Goal: Obtain resource: Obtain resource

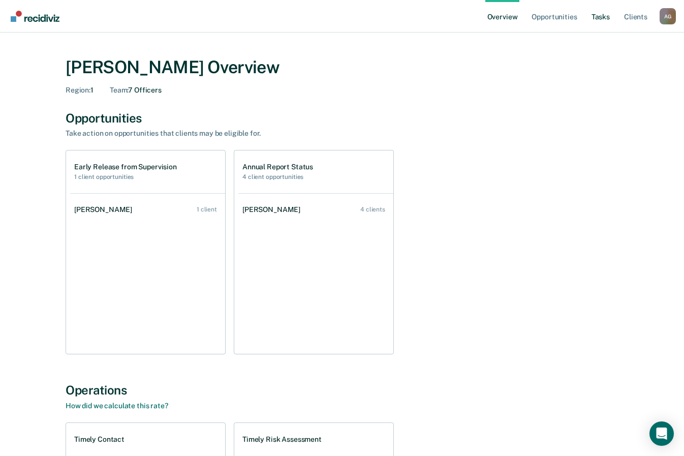
click at [599, 17] on link "Tasks" at bounding box center [601, 16] width 22 height 33
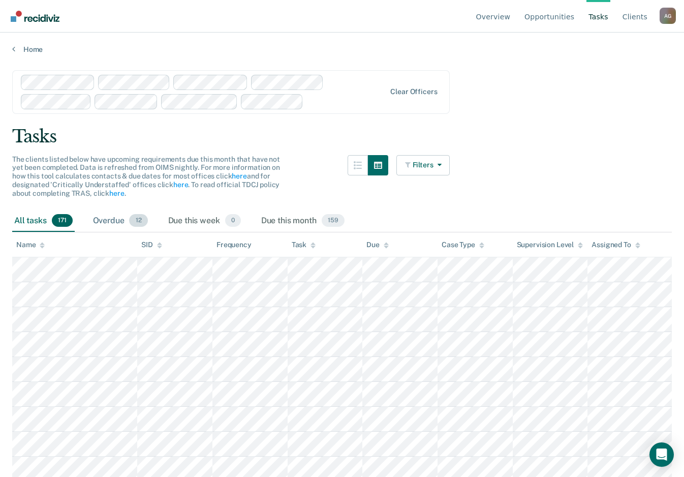
click at [103, 221] on div "Overdue 12" at bounding box center [120, 221] width 59 height 22
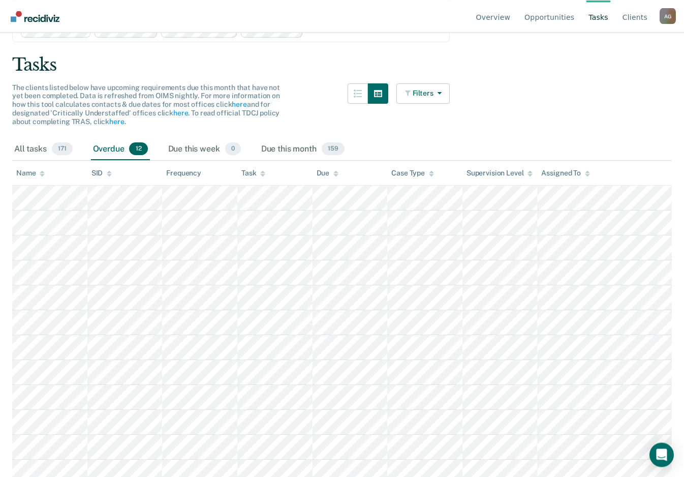
scroll to position [79, 0]
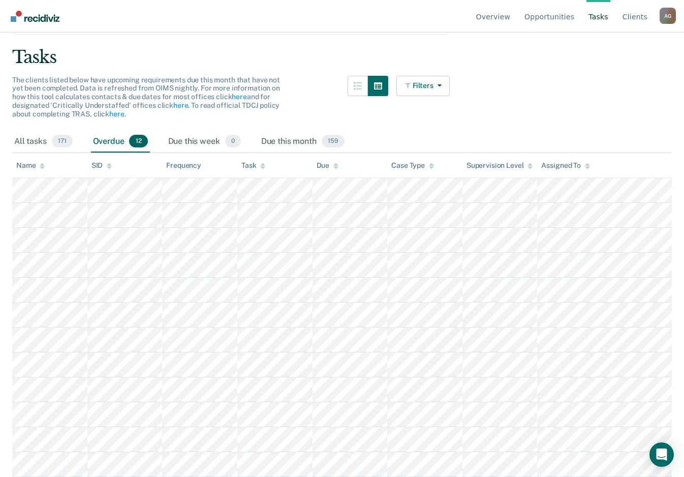
click at [537, 104] on main "Clear officers Tasks The clients listed below have upcoming requirements due th…" at bounding box center [342, 185] width 684 height 420
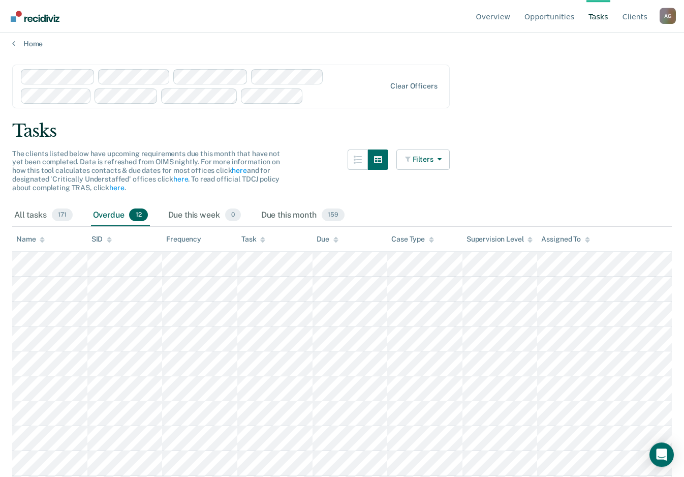
scroll to position [0, 0]
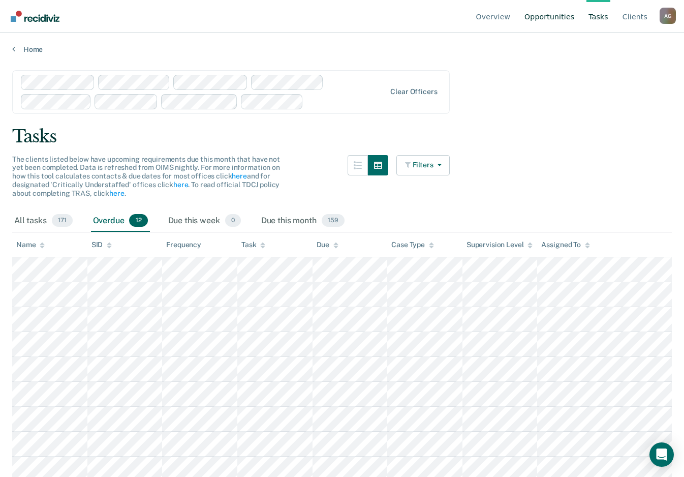
click at [557, 22] on link "Opportunities" at bounding box center [550, 16] width 54 height 33
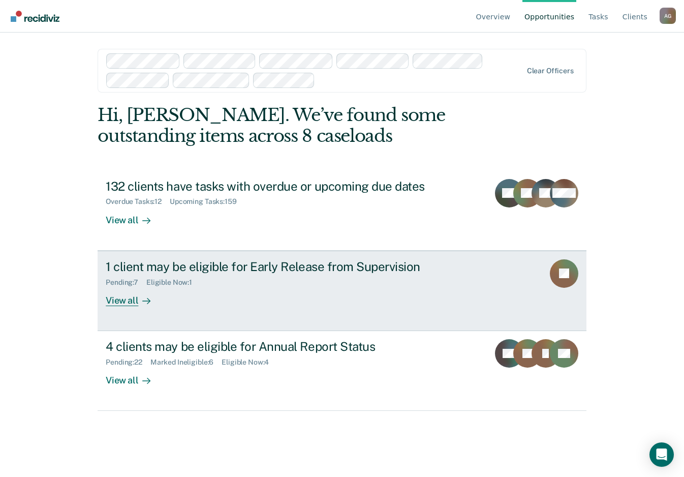
click at [133, 304] on div "View all" at bounding box center [134, 296] width 57 height 20
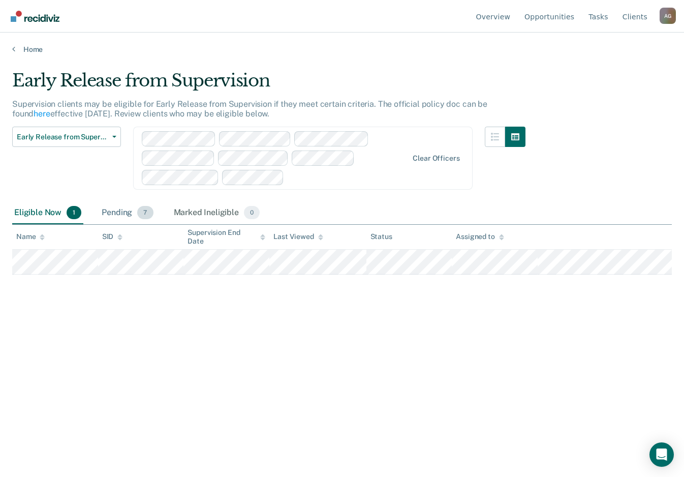
click at [105, 213] on div "Pending 7" at bounding box center [127, 213] width 55 height 22
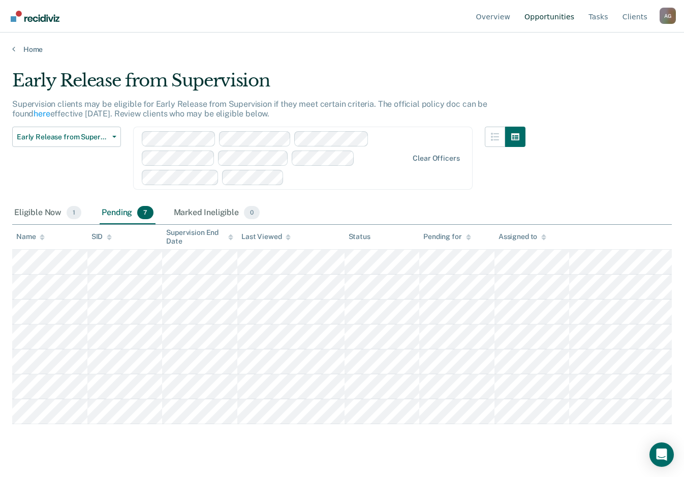
click at [547, 16] on link "Opportunities" at bounding box center [550, 16] width 54 height 33
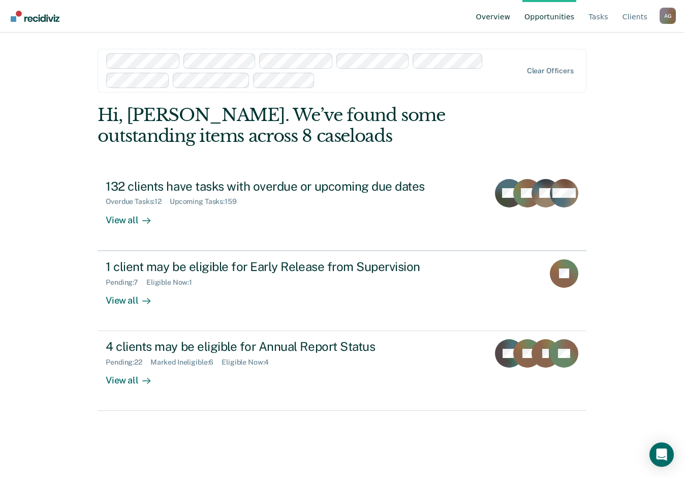
click at [498, 17] on link "Overview" at bounding box center [493, 16] width 39 height 33
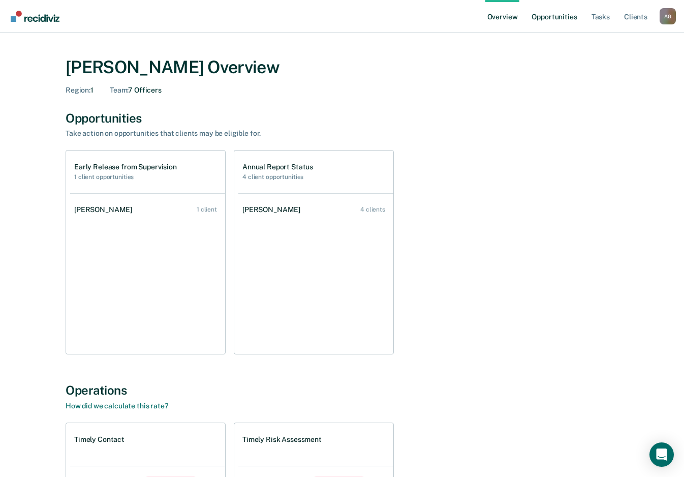
click at [565, 15] on link "Opportunities" at bounding box center [554, 16] width 49 height 33
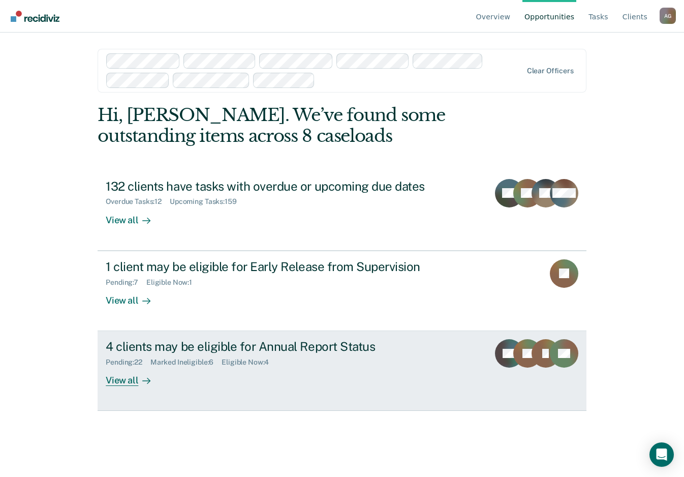
click at [134, 365] on div "Pending : 22" at bounding box center [128, 362] width 45 height 9
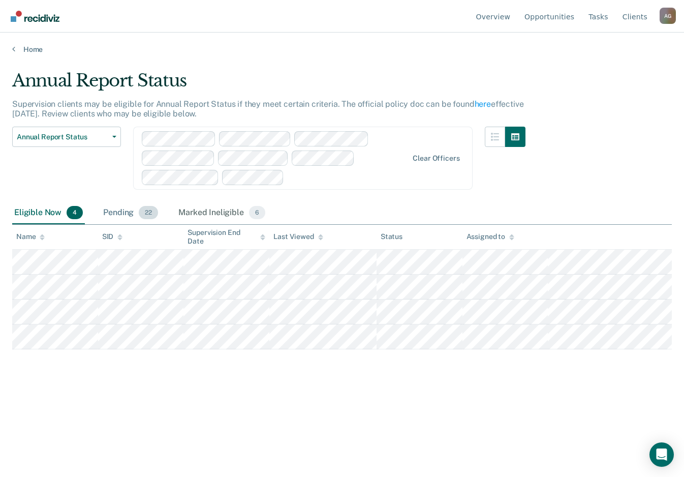
click at [121, 212] on div "Pending 22" at bounding box center [130, 213] width 59 height 22
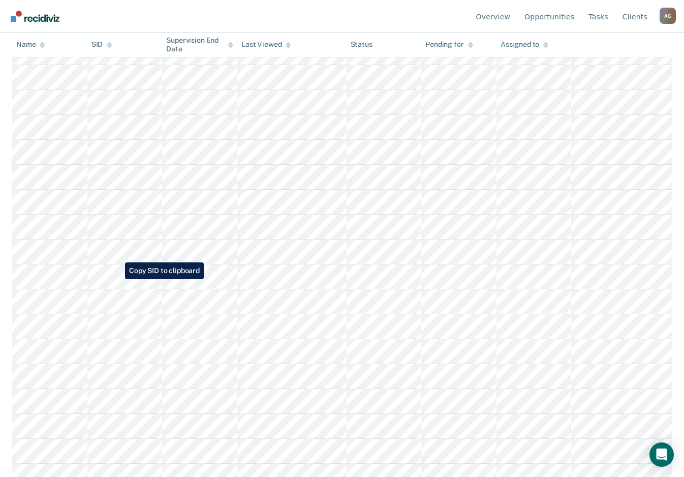
scroll to position [320, 0]
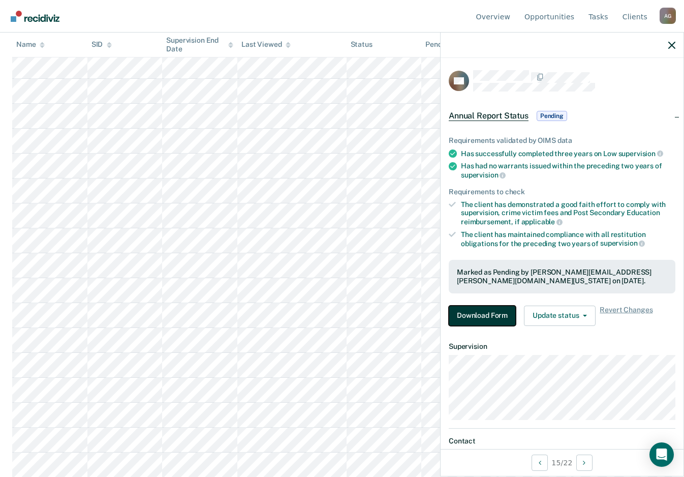
click at [490, 323] on button "Download Form" at bounding box center [482, 316] width 67 height 20
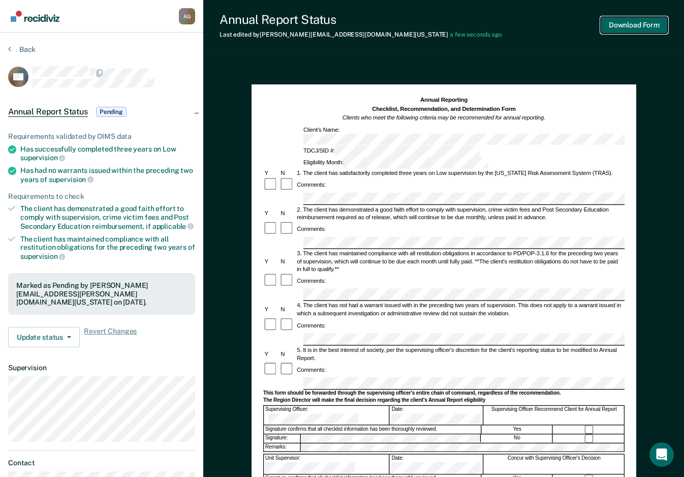
click at [647, 25] on button "Download Form" at bounding box center [634, 25] width 67 height 17
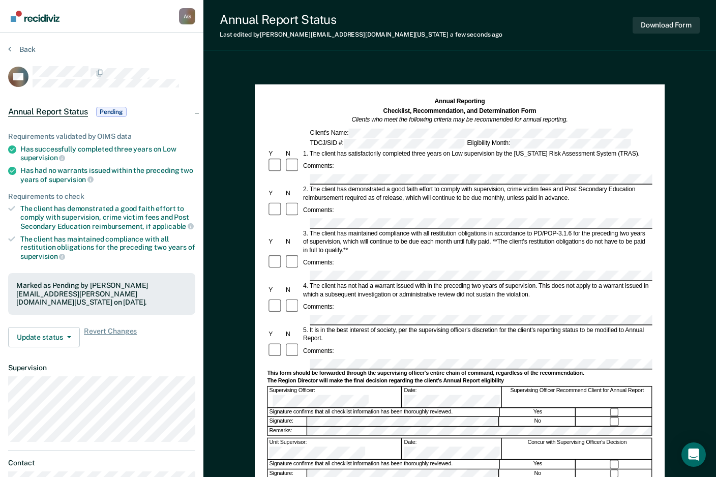
click at [481, 194] on div "2. The client has demonstrated a good faith effort to comply with supervision, …" at bounding box center [477, 193] width 350 height 17
click at [665, 27] on button "Download Form" at bounding box center [666, 25] width 67 height 17
click at [351, 282] on div "4. The client has not had a warrant issued with in the preceding two years of s…" at bounding box center [477, 290] width 350 height 17
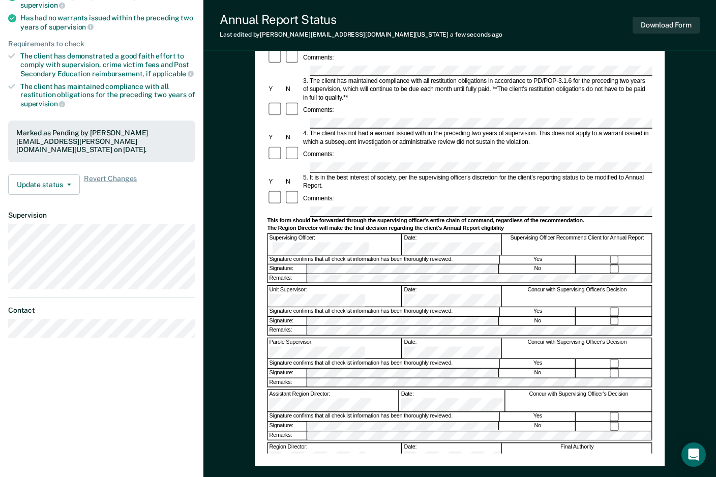
scroll to position [156, 0]
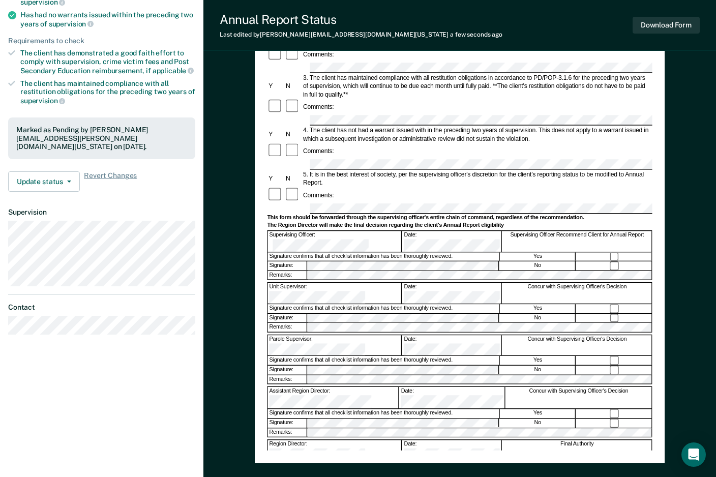
click at [266, 274] on div "Annual Reporting Checklist, Recommendation, and Determination Form Clients who …" at bounding box center [460, 196] width 410 height 534
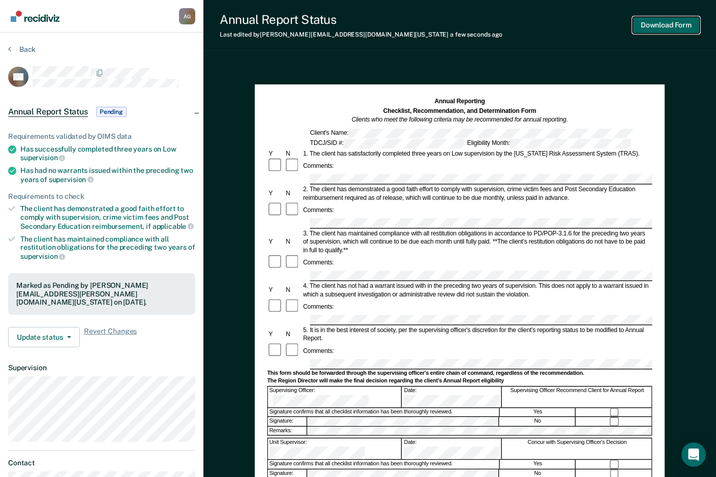
click at [657, 29] on button "Download Form" at bounding box center [666, 25] width 67 height 17
click at [646, 33] on button "Download Form" at bounding box center [666, 25] width 67 height 17
click at [233, 160] on div "Annual Reporting Checklist, Recommendation, and Determination Form Clients who …" at bounding box center [459, 380] width 513 height 635
click at [233, 193] on div "Annual Reporting Checklist, Recommendation, and Determination Form Clients who …" at bounding box center [459, 380] width 513 height 635
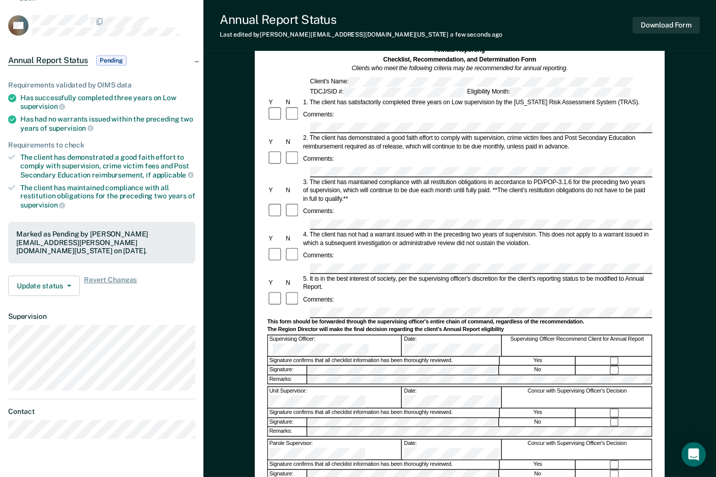
scroll to position [52, 0]
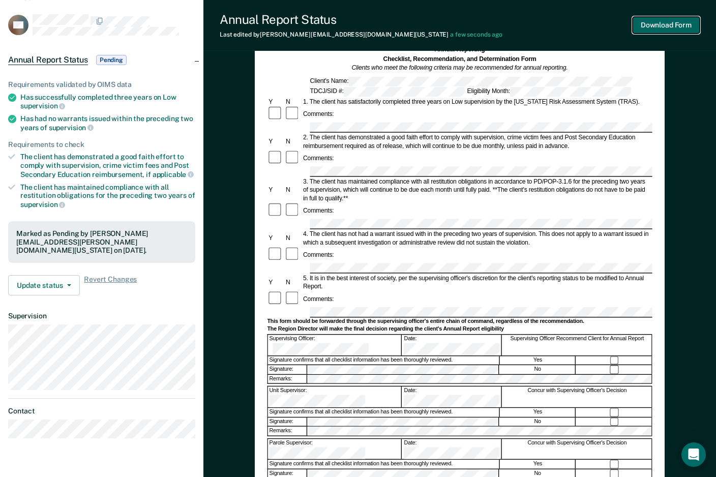
click at [684, 27] on button "Download Form" at bounding box center [666, 25] width 67 height 17
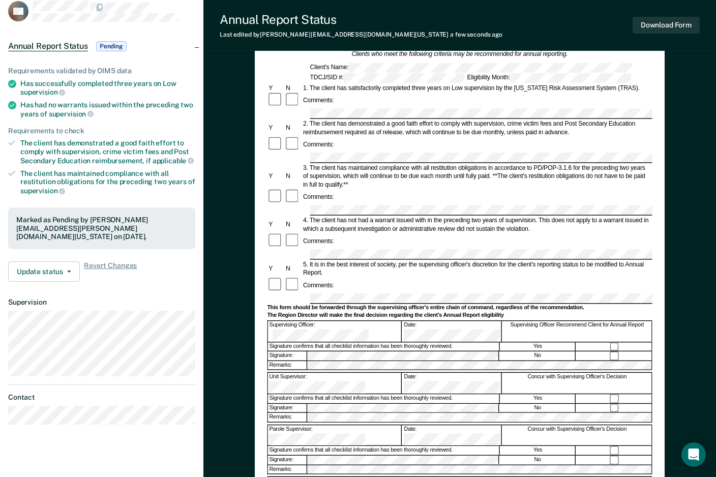
scroll to position [0, 0]
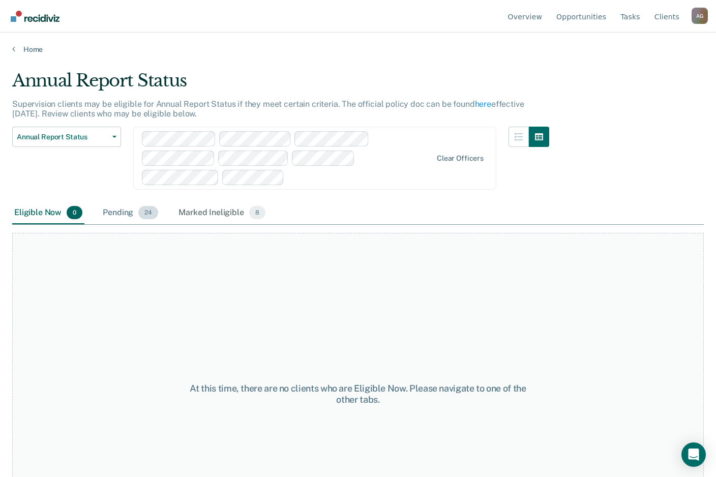
click at [109, 218] on div "Pending 24" at bounding box center [130, 213] width 59 height 22
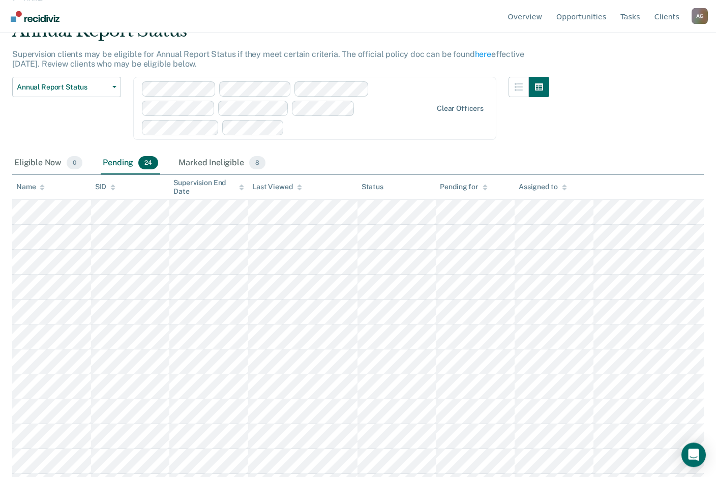
scroll to position [52, 0]
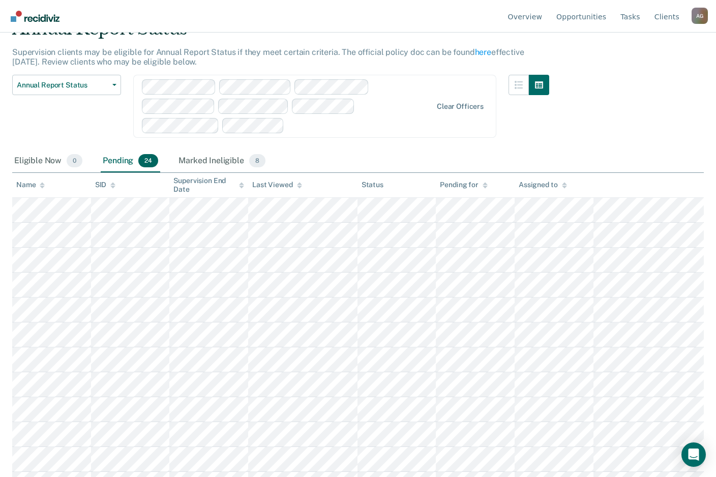
click at [325, 157] on div "Eligible Now 0 Pending 24 Marked Ineligible 8" at bounding box center [358, 161] width 692 height 23
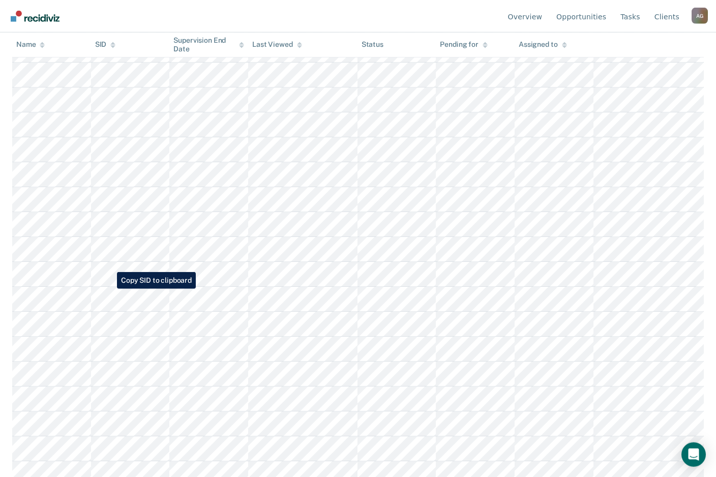
scroll to position [318, 0]
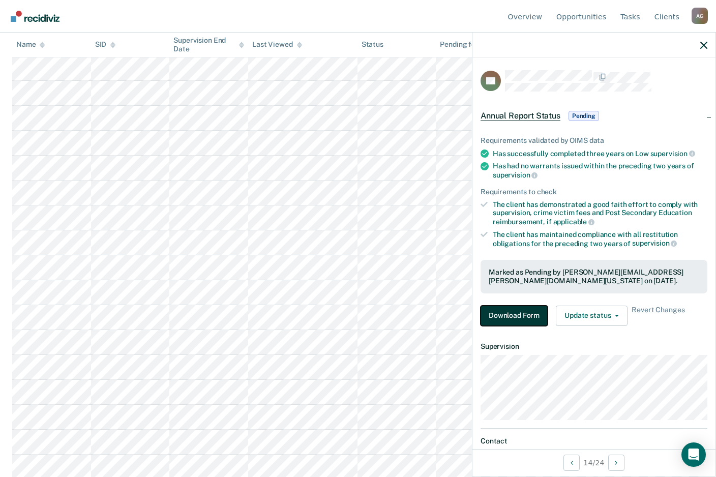
click at [511, 312] on button "Download Form" at bounding box center [514, 316] width 67 height 20
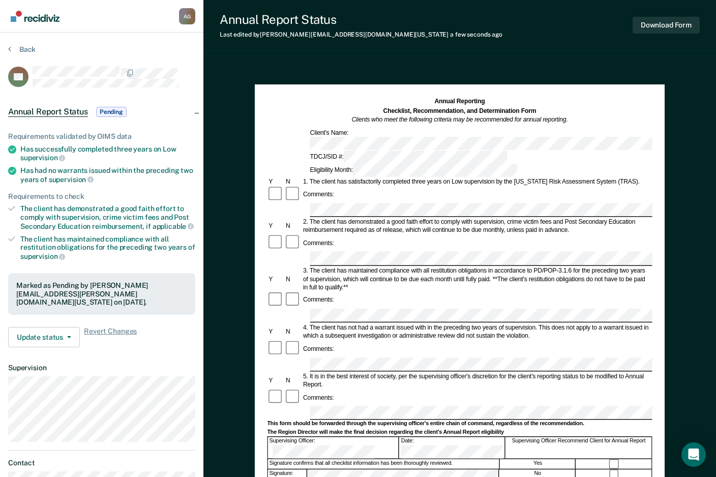
click at [266, 109] on div "Annual Reporting Checklist, Recommendation, and Determination Form Clients who …" at bounding box center [460, 351] width 410 height 534
click at [662, 25] on button "Download Form" at bounding box center [666, 25] width 67 height 17
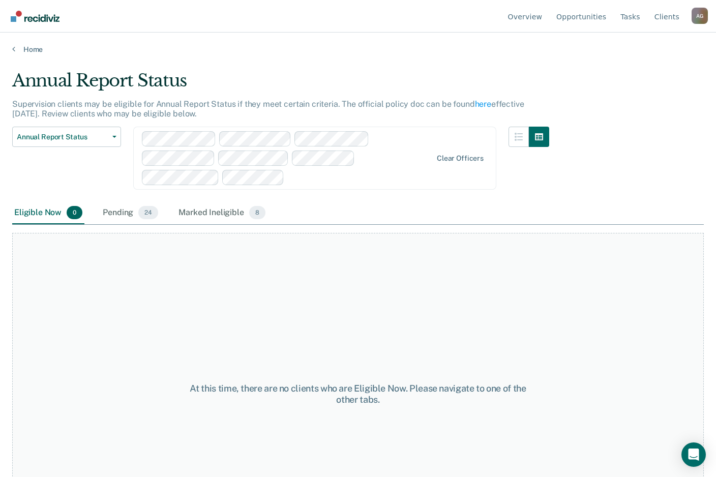
scroll to position [78, 0]
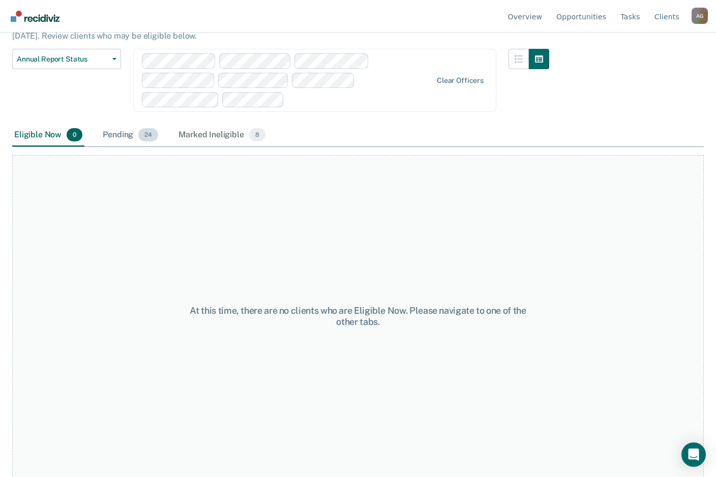
click at [123, 131] on div "Pending 24" at bounding box center [130, 135] width 59 height 22
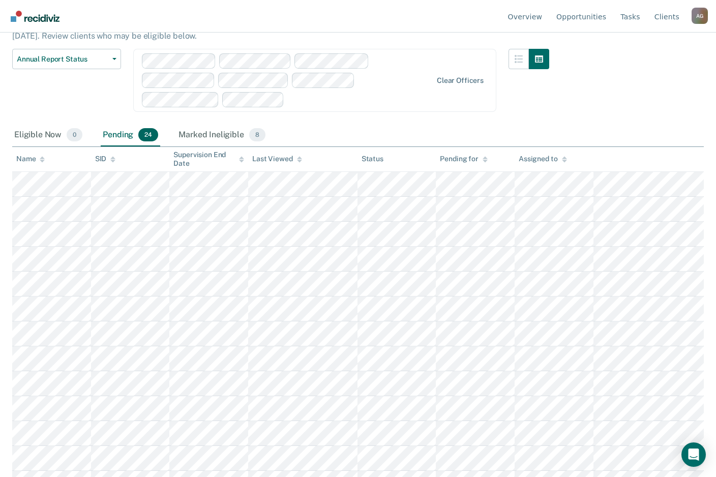
click at [64, 96] on div "Annual Report Status Early Release from Supervision Annual Report Status" at bounding box center [66, 86] width 109 height 75
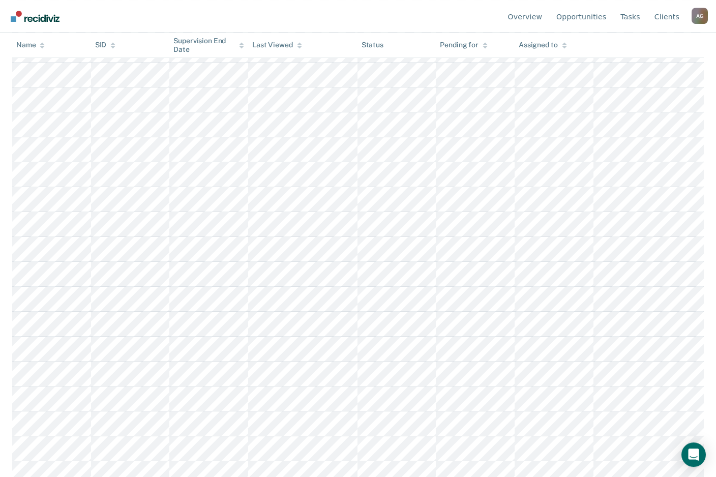
scroll to position [370, 0]
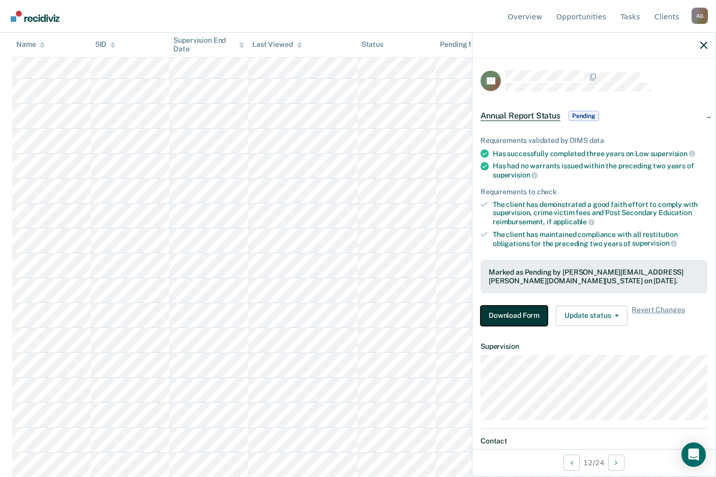
click at [505, 316] on button "Download Form" at bounding box center [514, 316] width 67 height 20
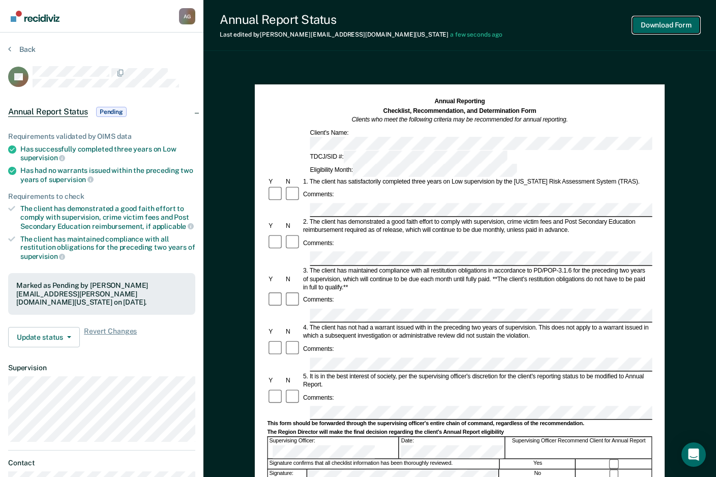
click at [662, 21] on button "Download Form" at bounding box center [666, 25] width 67 height 17
